Goal: Transaction & Acquisition: Purchase product/service

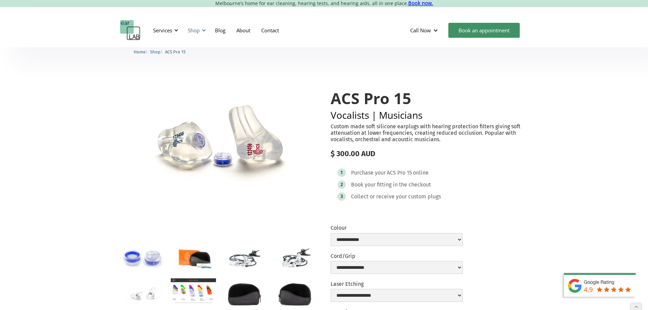
click at [194, 29] on div "Shop" at bounding box center [194, 30] width 12 height 7
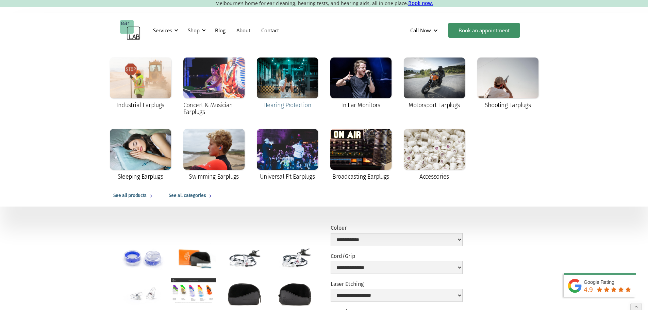
click at [299, 78] on div at bounding box center [287, 77] width 61 height 41
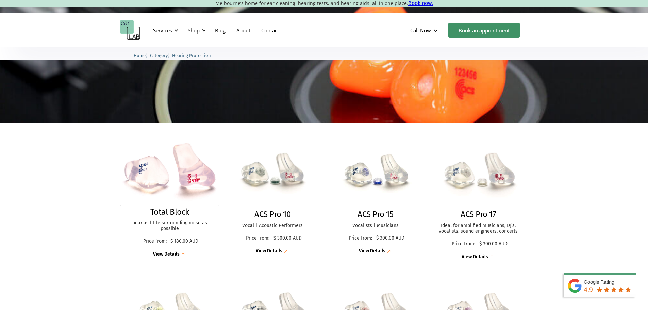
click at [464, 181] on img at bounding box center [478, 173] width 108 height 74
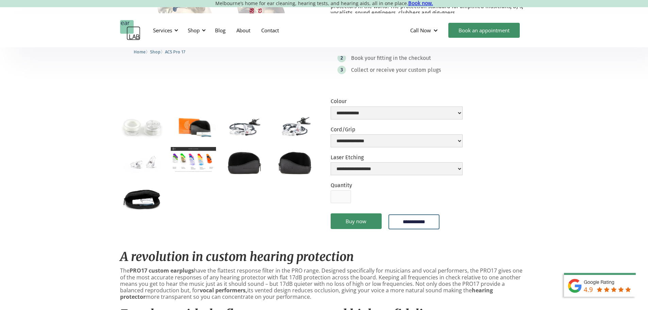
click at [188, 171] on img "open lightbox" at bounding box center [193, 160] width 45 height 26
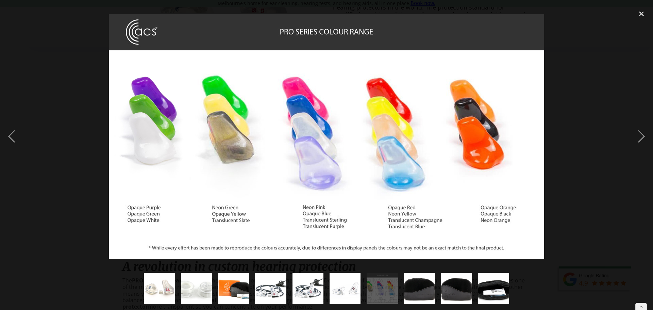
click at [594, 165] on div at bounding box center [326, 136] width 653 height 260
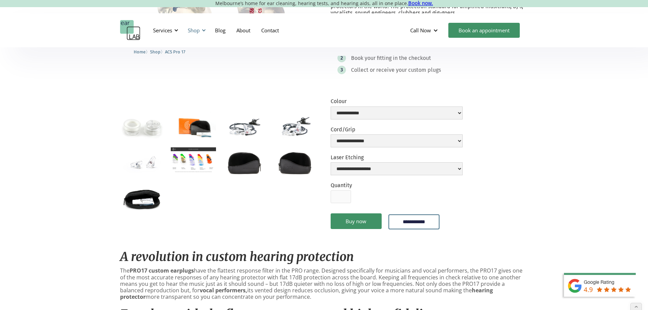
click at [199, 31] on div "Shop" at bounding box center [194, 30] width 12 height 7
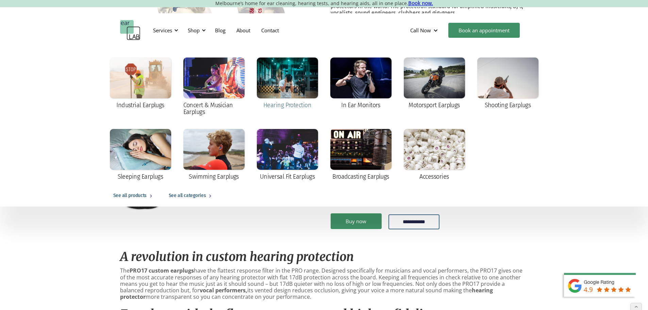
click at [299, 78] on div at bounding box center [287, 77] width 61 height 41
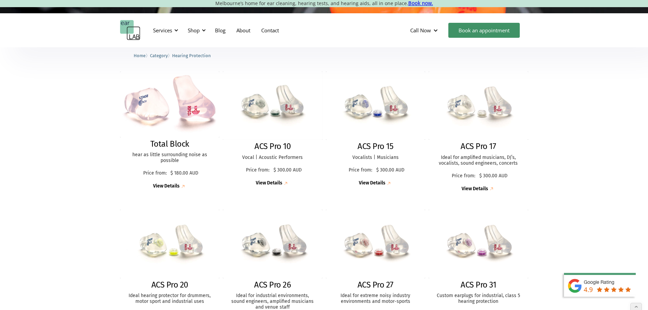
scroll to position [238, 0]
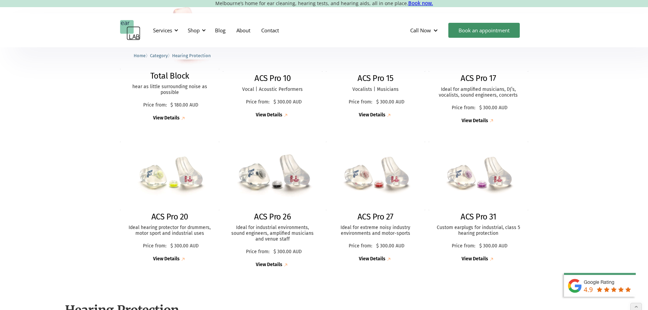
click at [278, 185] on img at bounding box center [273, 175] width 110 height 75
